Goal: Task Accomplishment & Management: Manage account settings

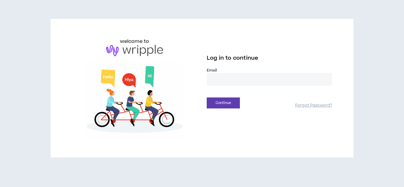
click at [225, 84] on input "email" at bounding box center [269, 79] width 125 height 13
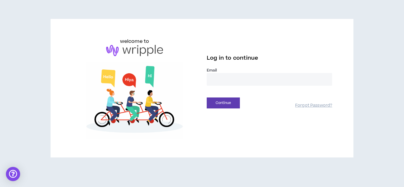
type input "**********"
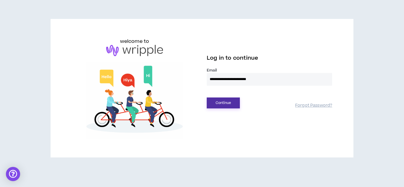
click at [236, 105] on button "Continue" at bounding box center [223, 103] width 33 height 11
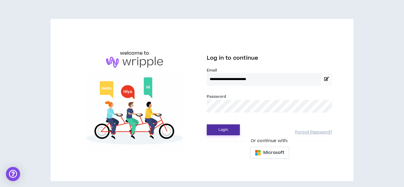
click at [207, 125] on button "Login" at bounding box center [223, 130] width 33 height 11
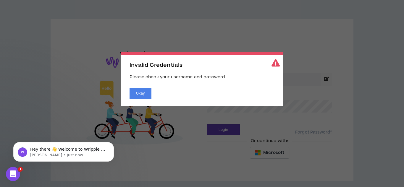
click at [136, 99] on div "Invalid Credentials Please check your username and password Okay" at bounding box center [202, 79] width 163 height 54
click at [138, 98] on button "Okay" at bounding box center [141, 93] width 22 height 10
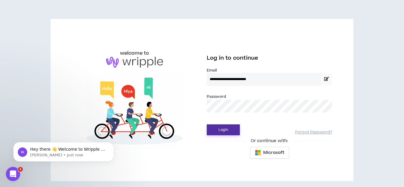
click at [230, 128] on button "Login" at bounding box center [223, 130] width 33 height 11
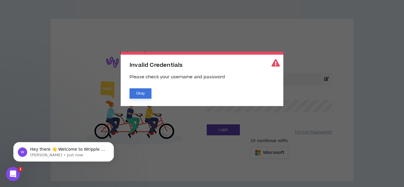
click at [133, 89] on button "Okay" at bounding box center [141, 93] width 22 height 10
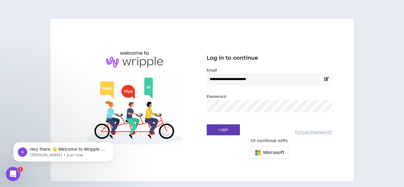
click at [207, 125] on button "Login" at bounding box center [223, 130] width 33 height 11
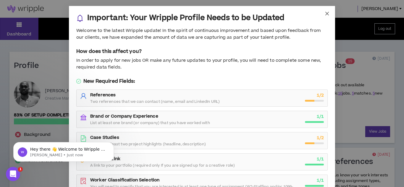
click at [326, 13] on icon "close" at bounding box center [327, 13] width 5 height 5
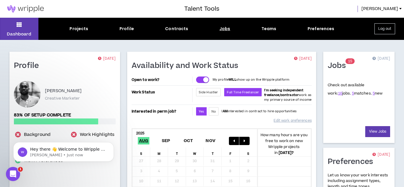
click at [225, 31] on div "Jobs" at bounding box center [225, 29] width 11 height 6
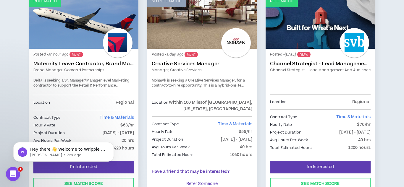
scroll to position [130, 0]
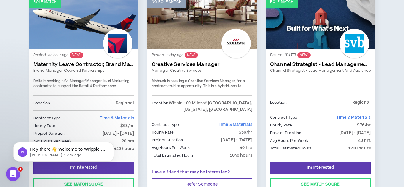
click at [350, 68] on link "Channel Strategist - Lead Management and Audience" at bounding box center [320, 70] width 101 height 5
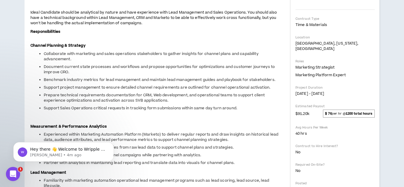
scroll to position [135, 0]
